Goal: Information Seeking & Learning: Stay updated

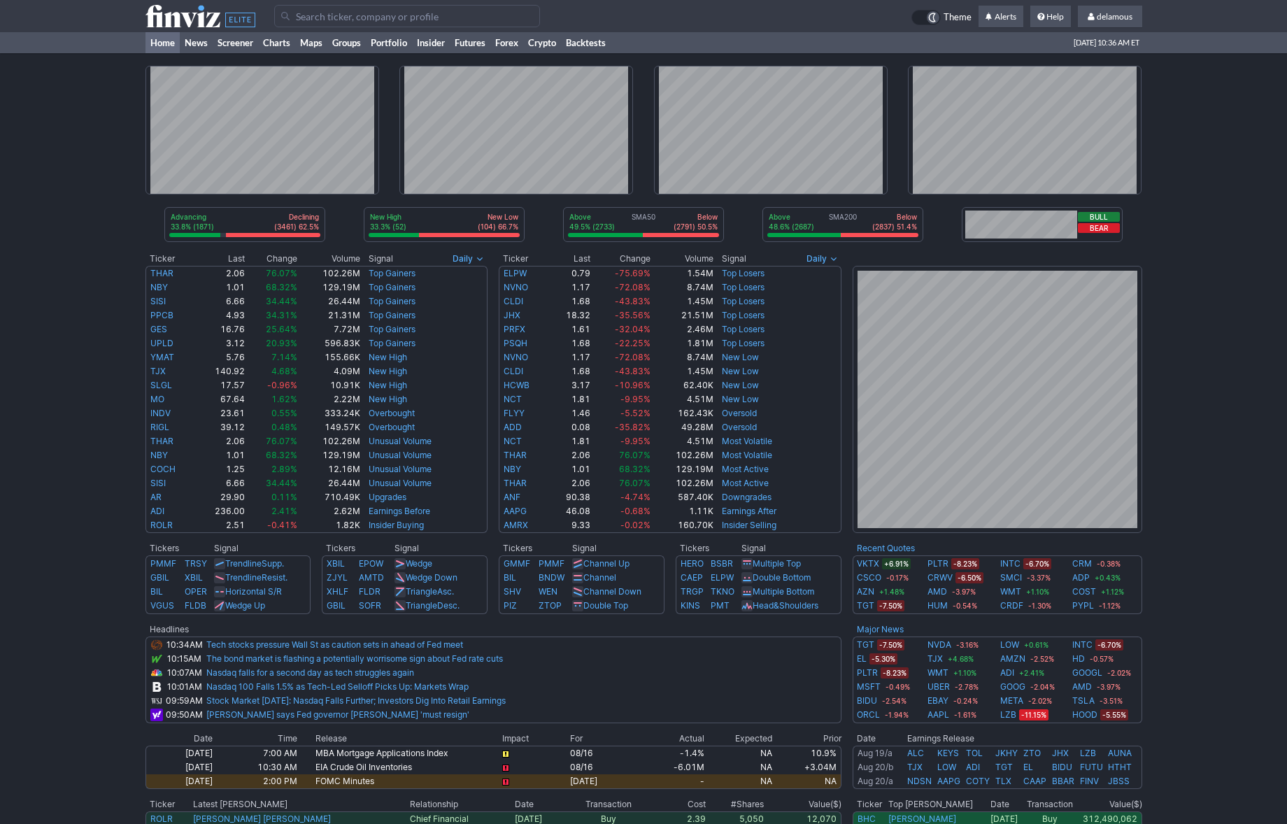
click at [85, 107] on div "Advancing 33.8% (1871) Declining (3461) 62.5% New High 33.3% (52) New Low (104)…" at bounding box center [643, 538] width 1287 height 970
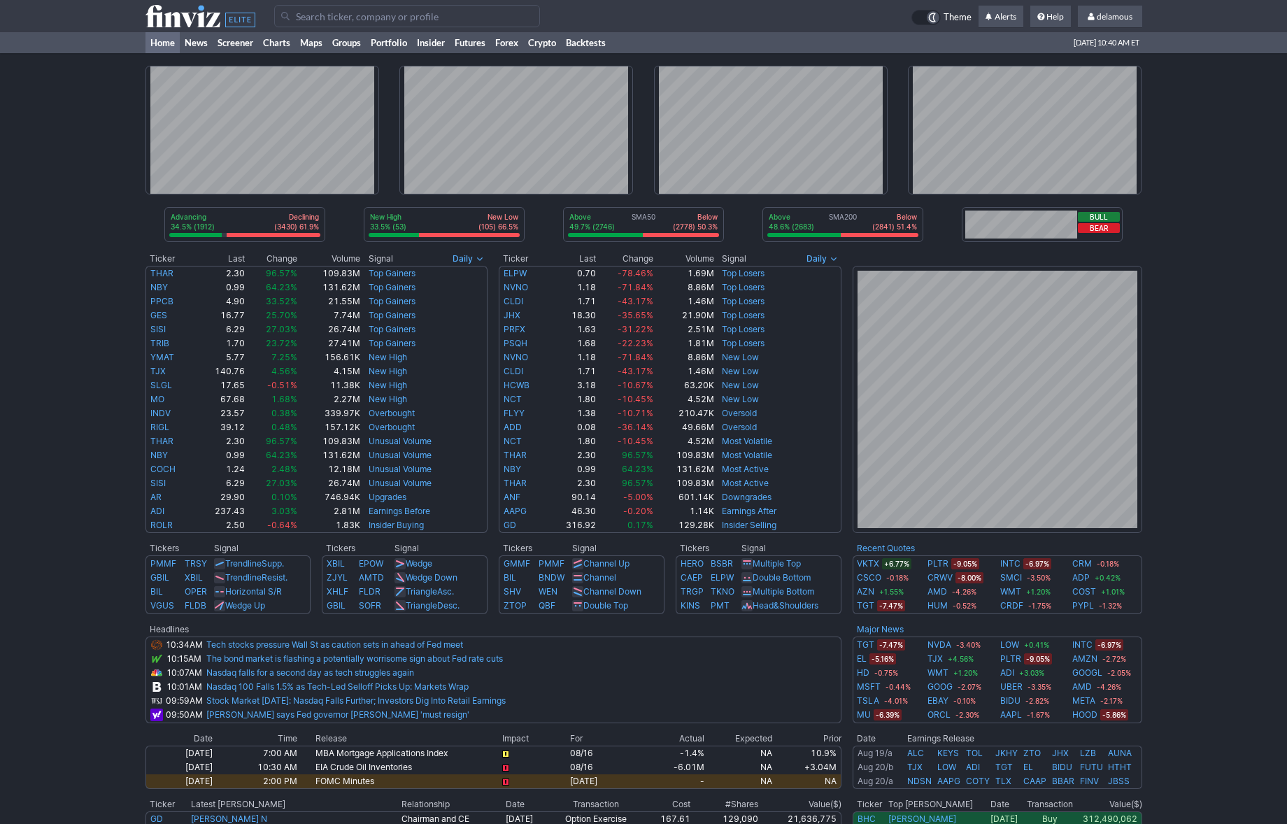
click at [1227, 398] on div "Advancing 34.5% (1912) Declining (3430) 61.9% New High 33.5% (53) New Low (105)…" at bounding box center [643, 538] width 1287 height 970
click at [1196, 519] on div "Advancing 34.5% (1912) Declining (3430) 61.9% New High 33.5% (53) New Low (105)…" at bounding box center [643, 538] width 1287 height 970
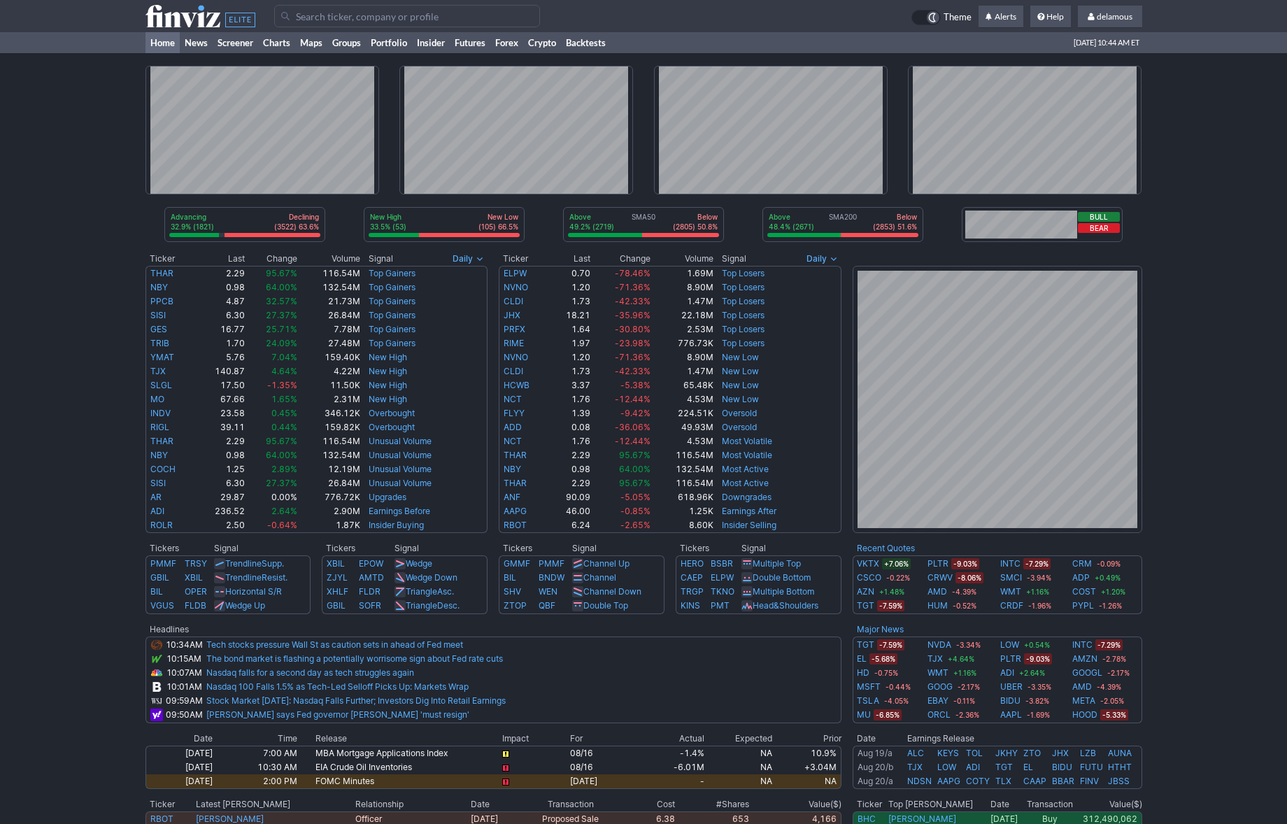
click at [1210, 556] on div "Advancing 32.9% (1821) Declining (3522) 63.6% New High 33.5% (53) New Low (105)…" at bounding box center [643, 538] width 1287 height 970
click at [1210, 596] on div "Advancing 32.9% (1821) Declining (3522) 63.6% New High 33.5% (53) New Low (105)…" at bounding box center [643, 538] width 1287 height 970
click at [49, 99] on div "Advancing 32.9% (1821) Declining (3522) 63.6% New High 33.5% (53) New Low (105)…" at bounding box center [643, 538] width 1287 height 970
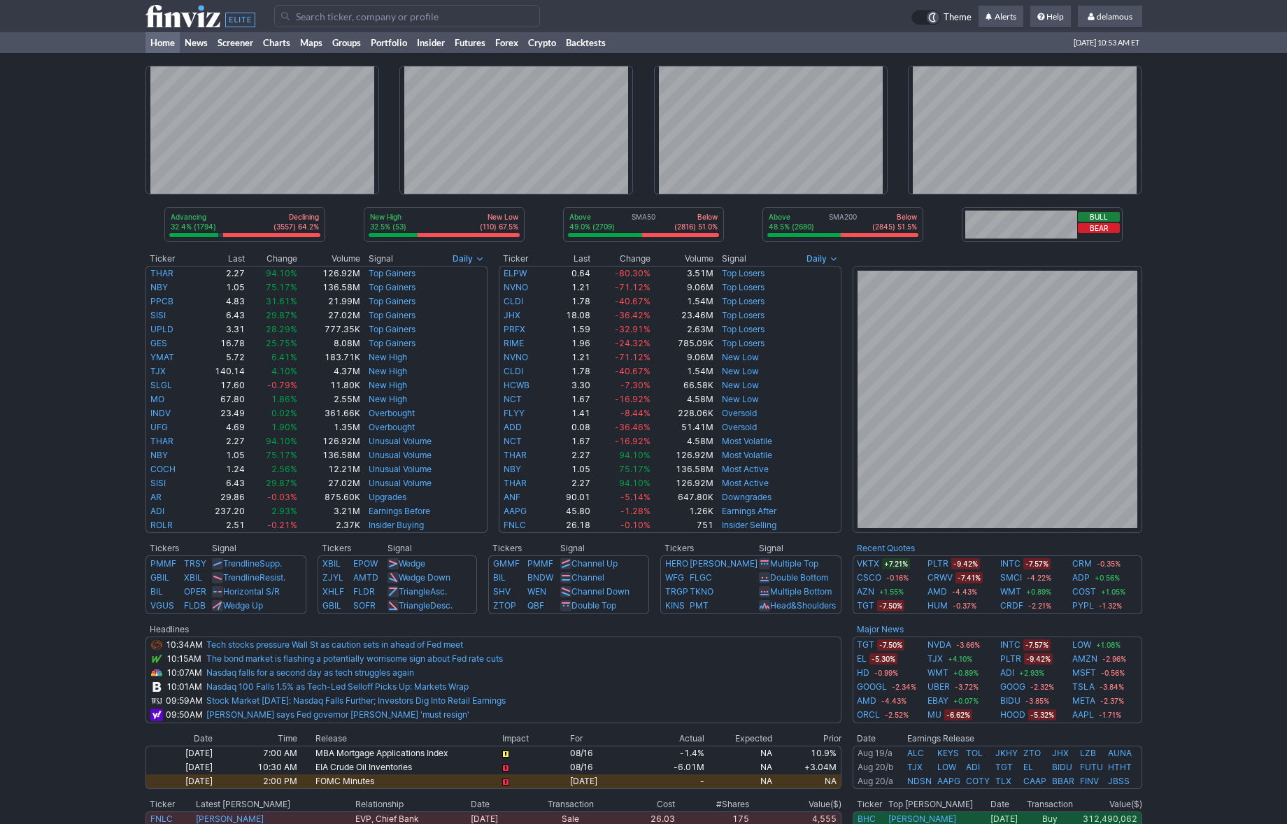
click at [1259, 581] on div "Advancing 32.4% (1794) Declining (3557) 64.2% New High 32.5% (53) New Low (110)…" at bounding box center [643, 538] width 1287 height 970
